Goal: Find specific page/section: Find specific page/section

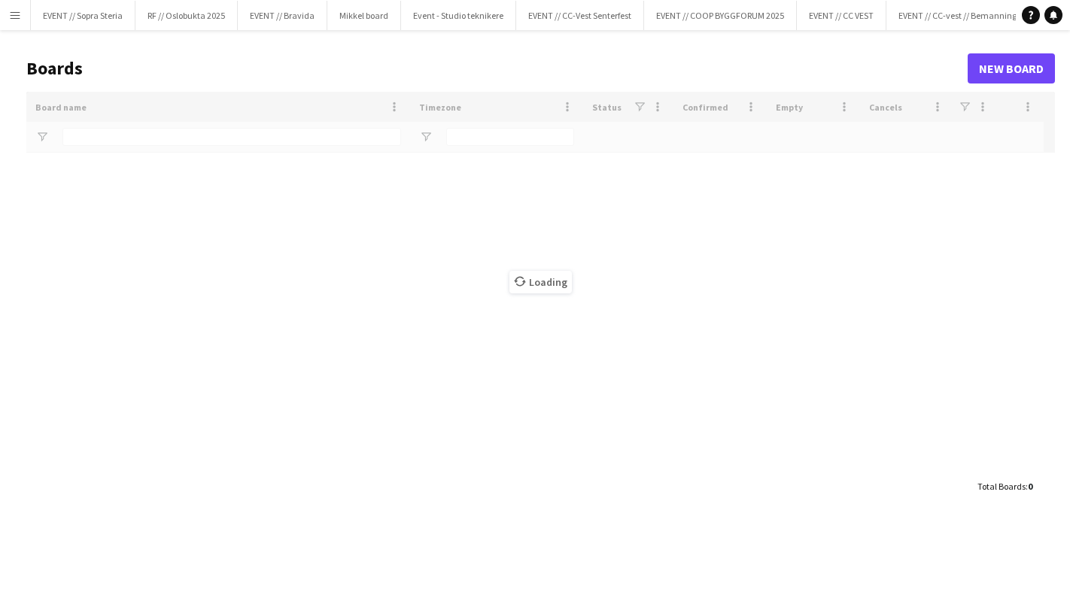
type input "****"
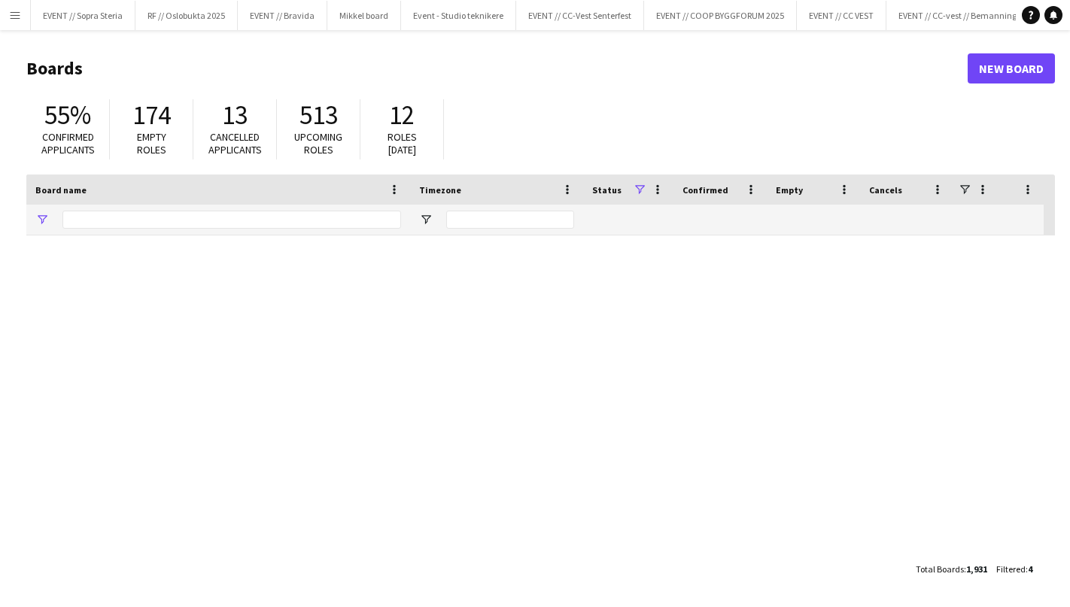
type input "****"
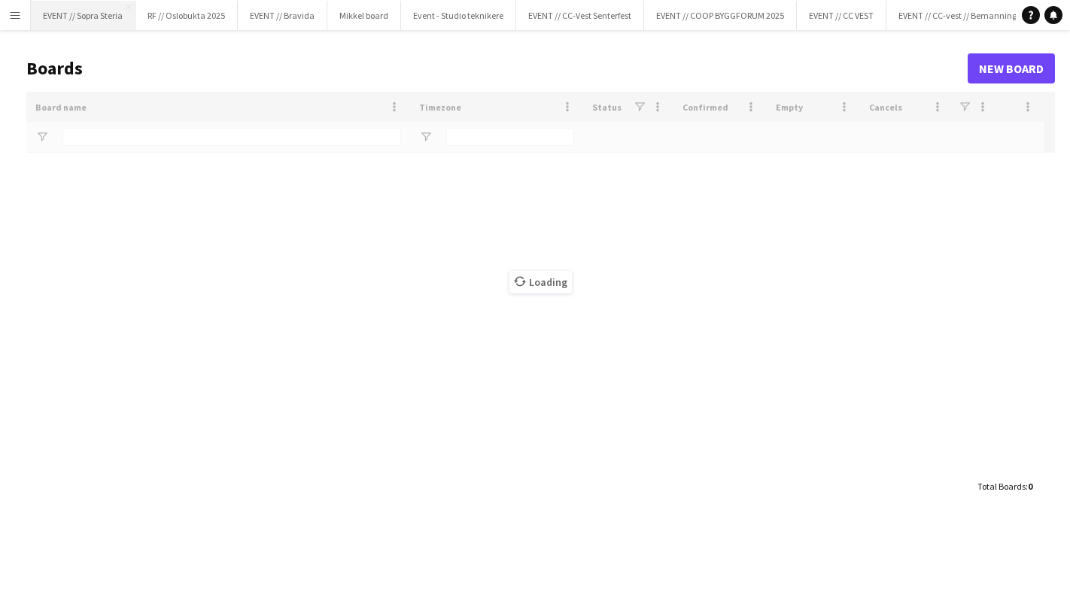
type input "****"
